Goal: Find specific page/section: Find specific page/section

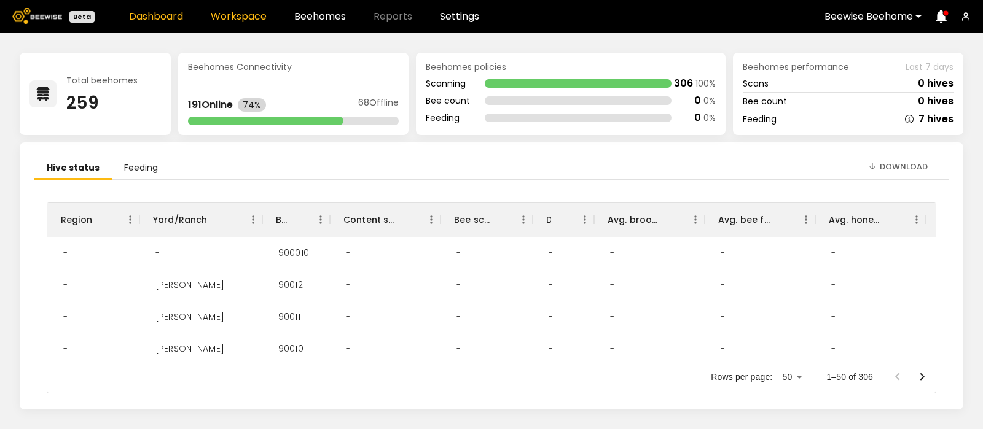
click at [235, 15] on link "Workspace" at bounding box center [239, 17] width 56 height 10
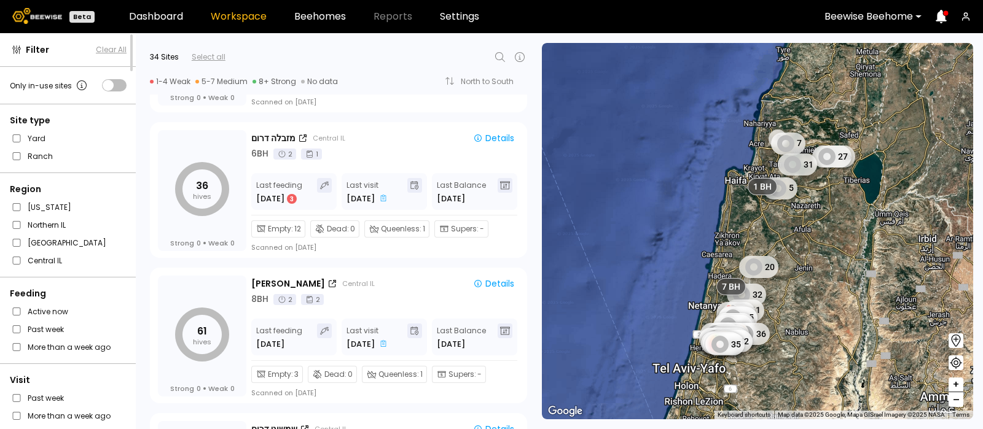
scroll to position [3701, 0]
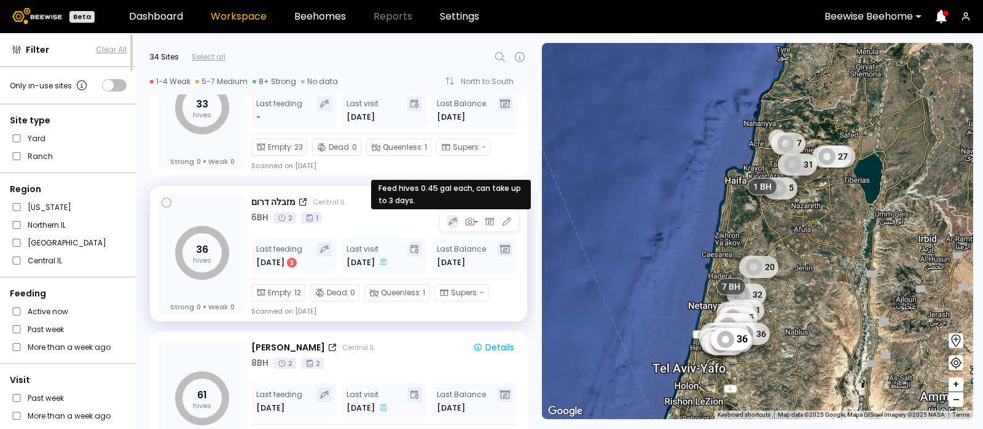
click at [450, 221] on icon "button" at bounding box center [452, 222] width 9 height 10
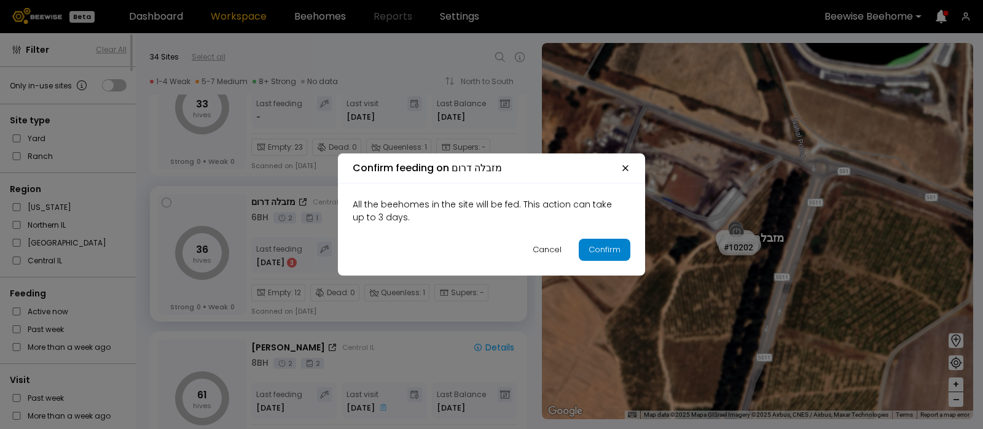
click at [605, 251] on div "Confirm" at bounding box center [605, 250] width 32 height 12
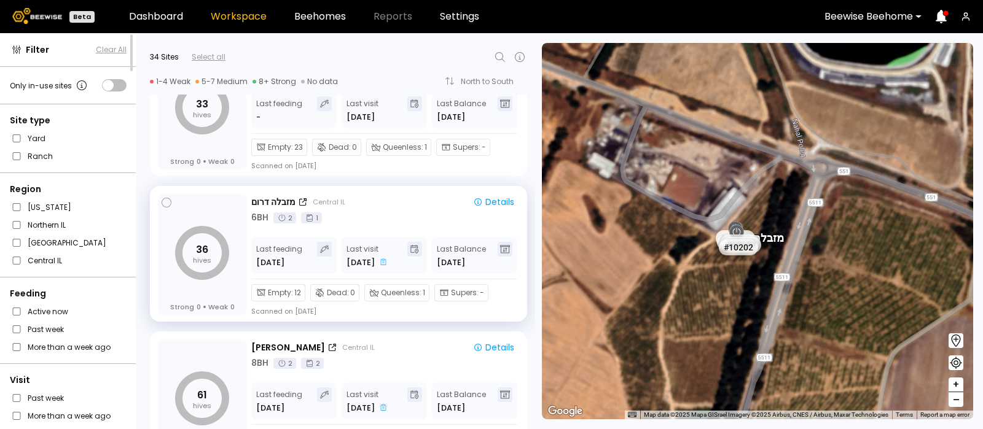
click at [495, 53] on icon at bounding box center [500, 57] width 15 height 15
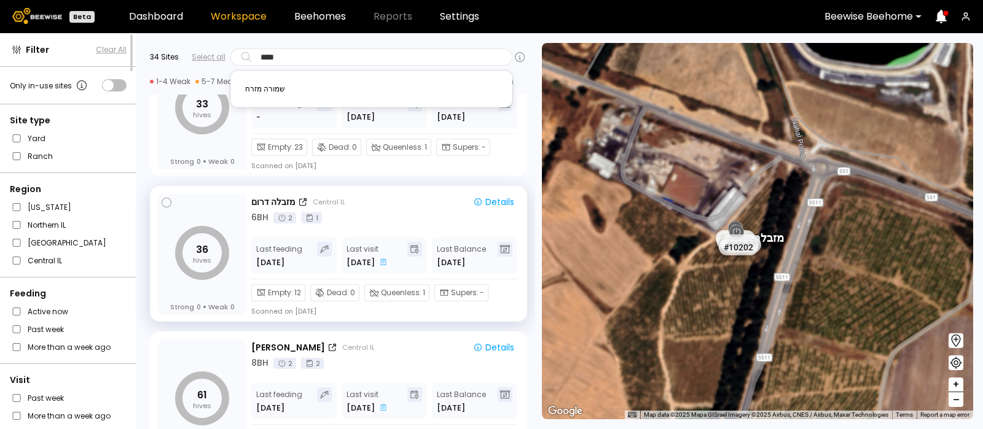
type input "*****"
click at [272, 90] on div "שמורה מזרח" at bounding box center [371, 88] width 267 height 17
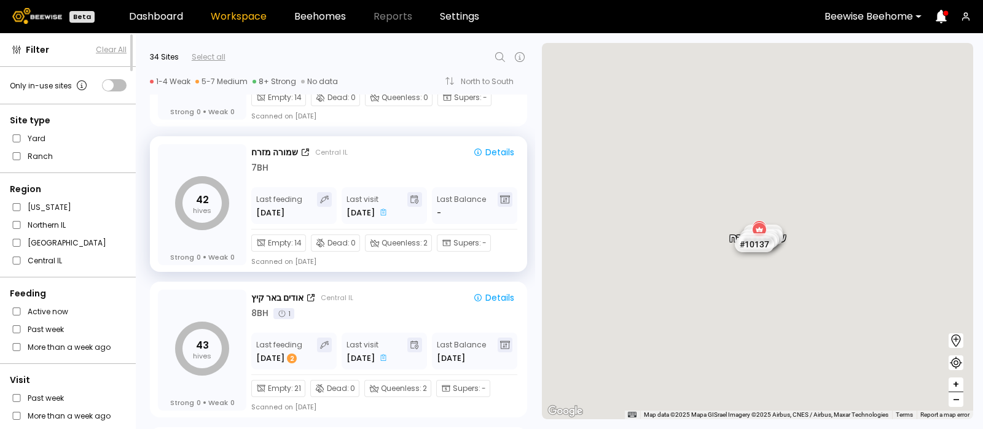
scroll to position [3254, 0]
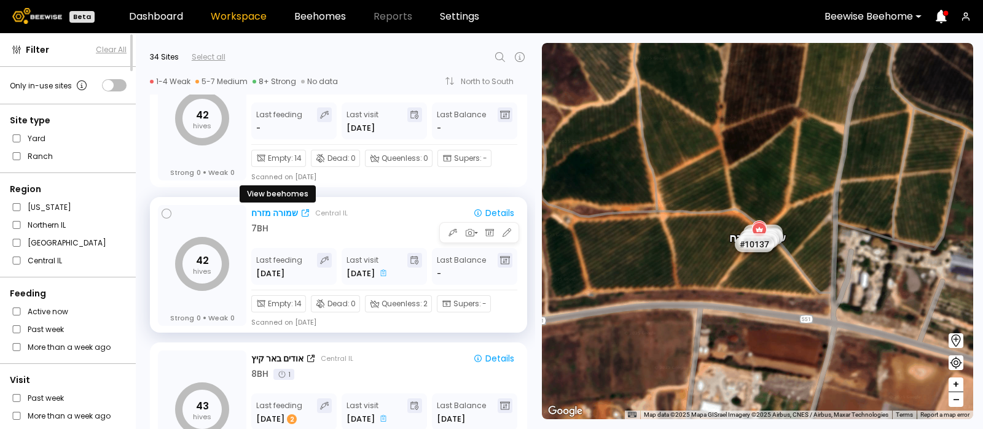
click at [275, 208] on div "שמורה מזרח" at bounding box center [274, 213] width 47 height 13
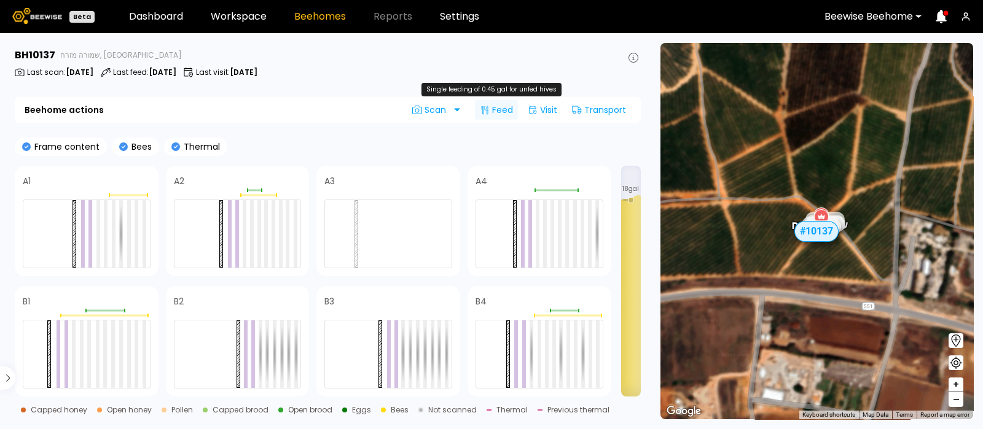
click at [501, 107] on div "Feed" at bounding box center [496, 110] width 43 height 20
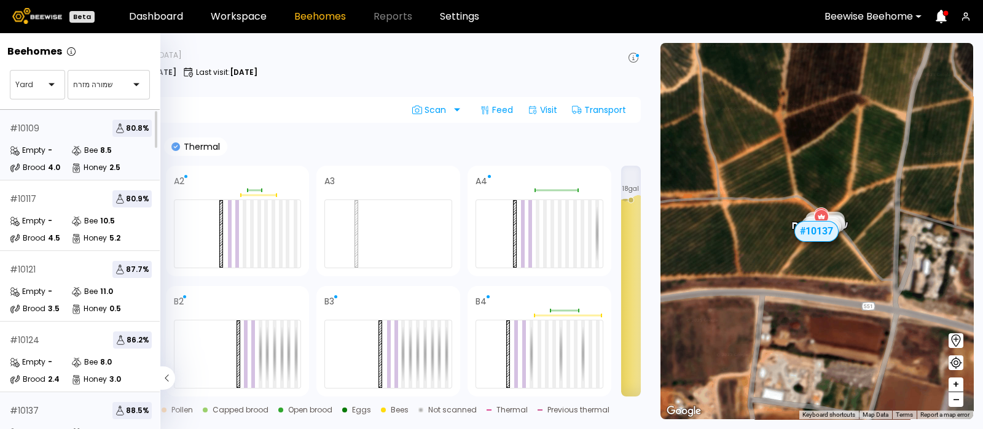
click at [59, 141] on div "# 10109 80.8 % Empty - Bee 8.5 Brood 4.0 Honey 2.5" at bounding box center [81, 145] width 162 height 71
click at [79, 133] on div "# 10109 80.8 %" at bounding box center [81, 128] width 142 height 17
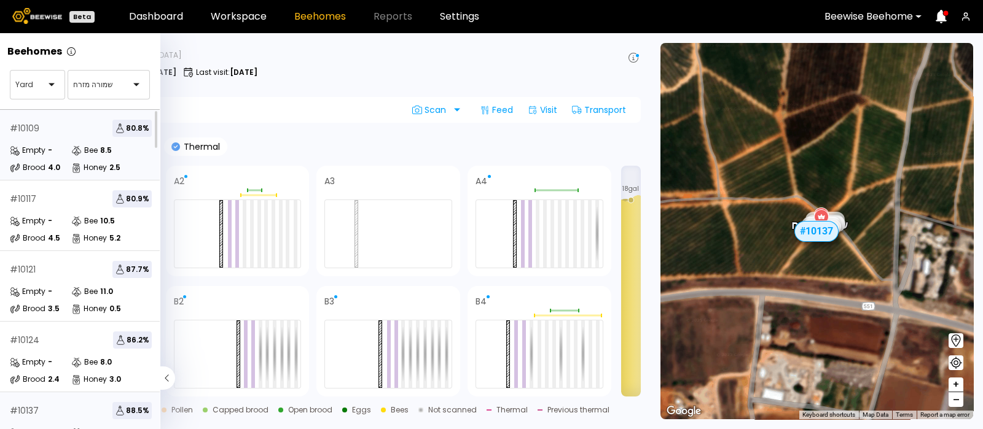
click at [83, 146] on div "Bee" at bounding box center [84, 150] width 26 height 12
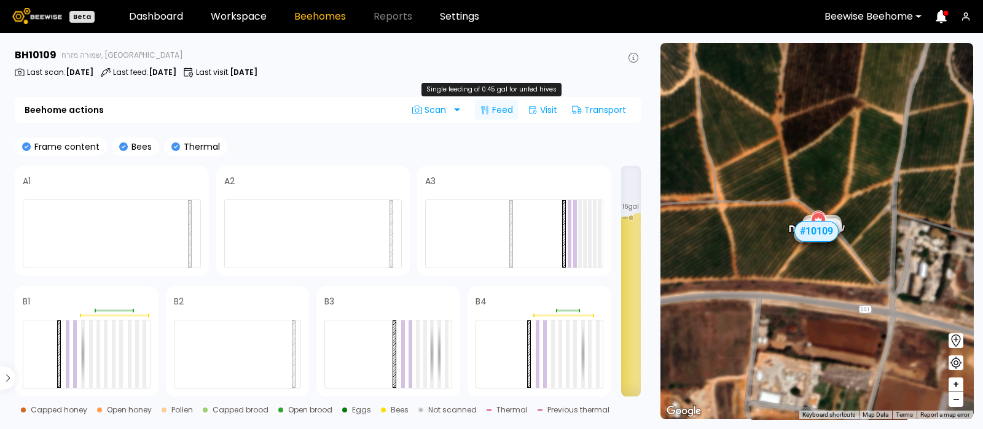
click at [493, 111] on div "Feed" at bounding box center [496, 110] width 43 height 20
